Goal: Information Seeking & Learning: Learn about a topic

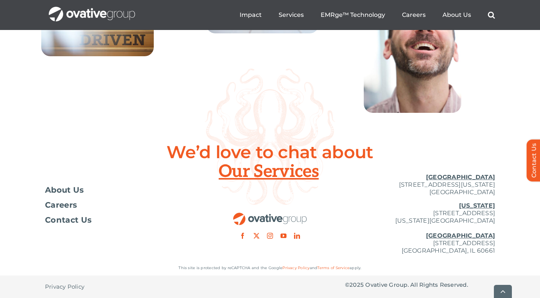
scroll to position [2762, 0]
click at [222, 175] on div at bounding box center [270, 202] width 150 height 71
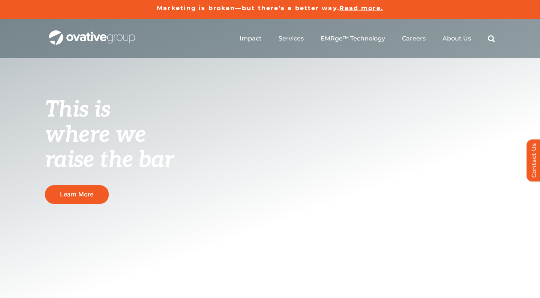
scroll to position [0, 0]
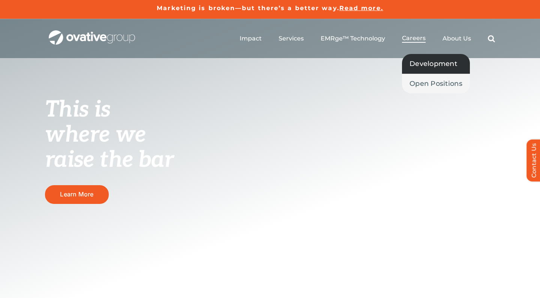
click at [421, 62] on span "Development" at bounding box center [433, 63] width 48 height 10
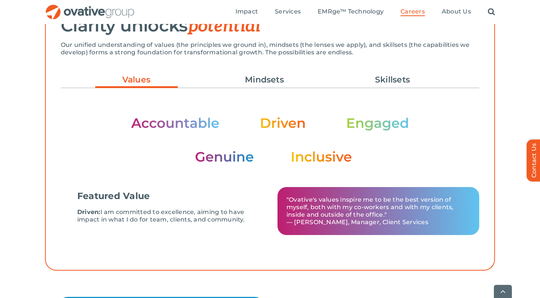
click at [310, 155] on img at bounding box center [270, 139] width 278 height 47
click at [323, 165] on div "Featured Value Driven: I am committed to excellence, aiming to have impact in w…" at bounding box center [270, 168] width 418 height 142
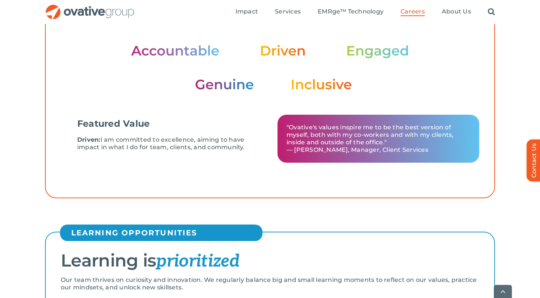
scroll to position [310, 0]
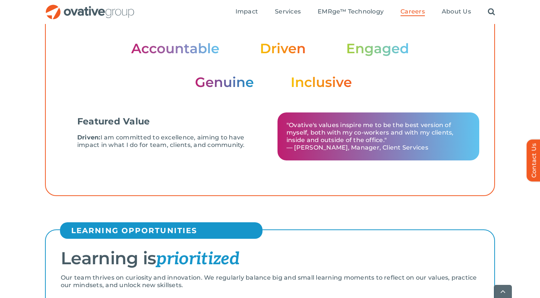
click at [310, 87] on img at bounding box center [270, 65] width 278 height 47
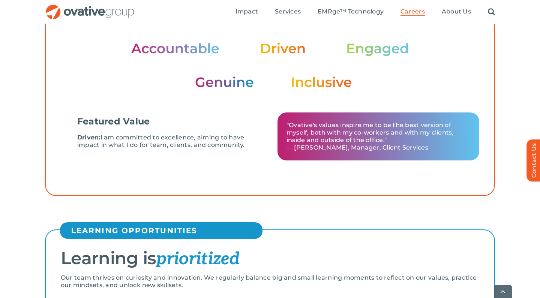
click at [310, 87] on img at bounding box center [270, 65] width 278 height 47
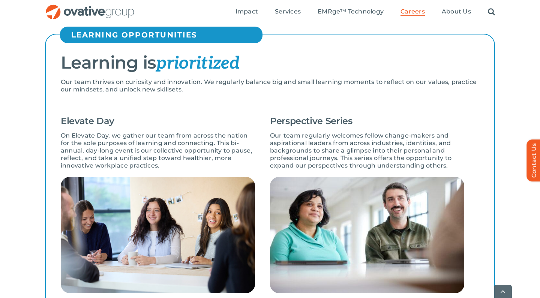
click at [252, 97] on div "Our team thrives on curiosity and innovation. We regularly balance big and smal…" at bounding box center [270, 95] width 418 height 34
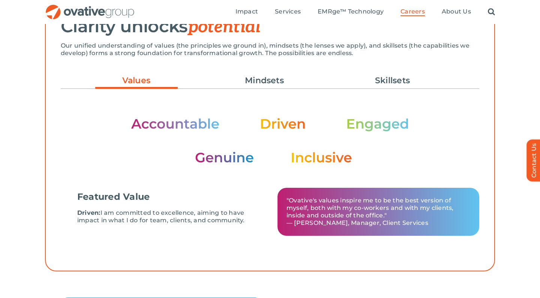
scroll to position [179, 0]
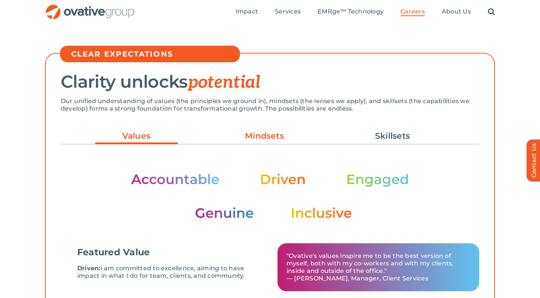
click at [256, 138] on link "Mindsets" at bounding box center [264, 136] width 82 height 13
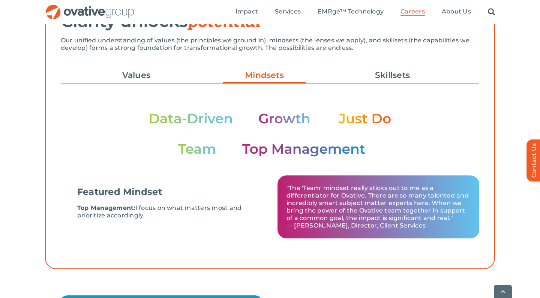
scroll to position [246, 0]
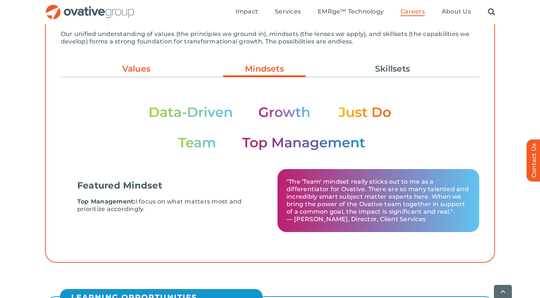
click at [124, 72] on link "Values" at bounding box center [136, 69] width 82 height 13
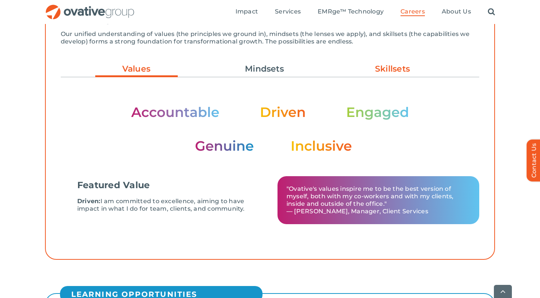
click at [376, 71] on link "Skillsets" at bounding box center [392, 69] width 82 height 13
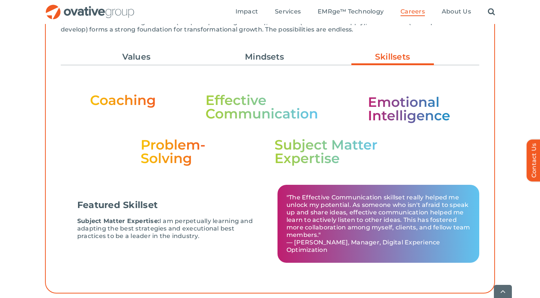
scroll to position [260, 0]
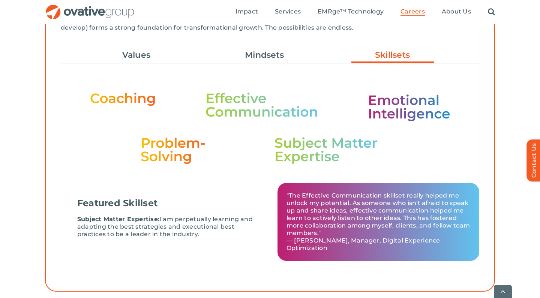
click at [118, 105] on img at bounding box center [270, 127] width 360 height 73
click at [281, 56] on link "Mindsets" at bounding box center [264, 55] width 82 height 13
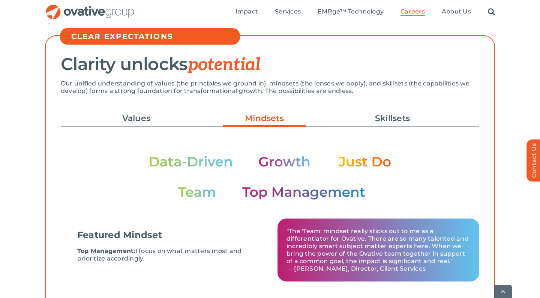
scroll to position [205, 0]
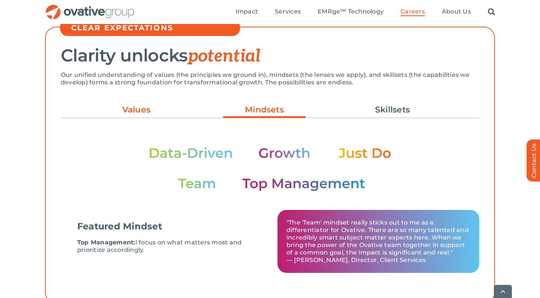
click at [161, 108] on link "Values" at bounding box center [136, 109] width 82 height 13
